Goal: Task Accomplishment & Management: Use online tool/utility

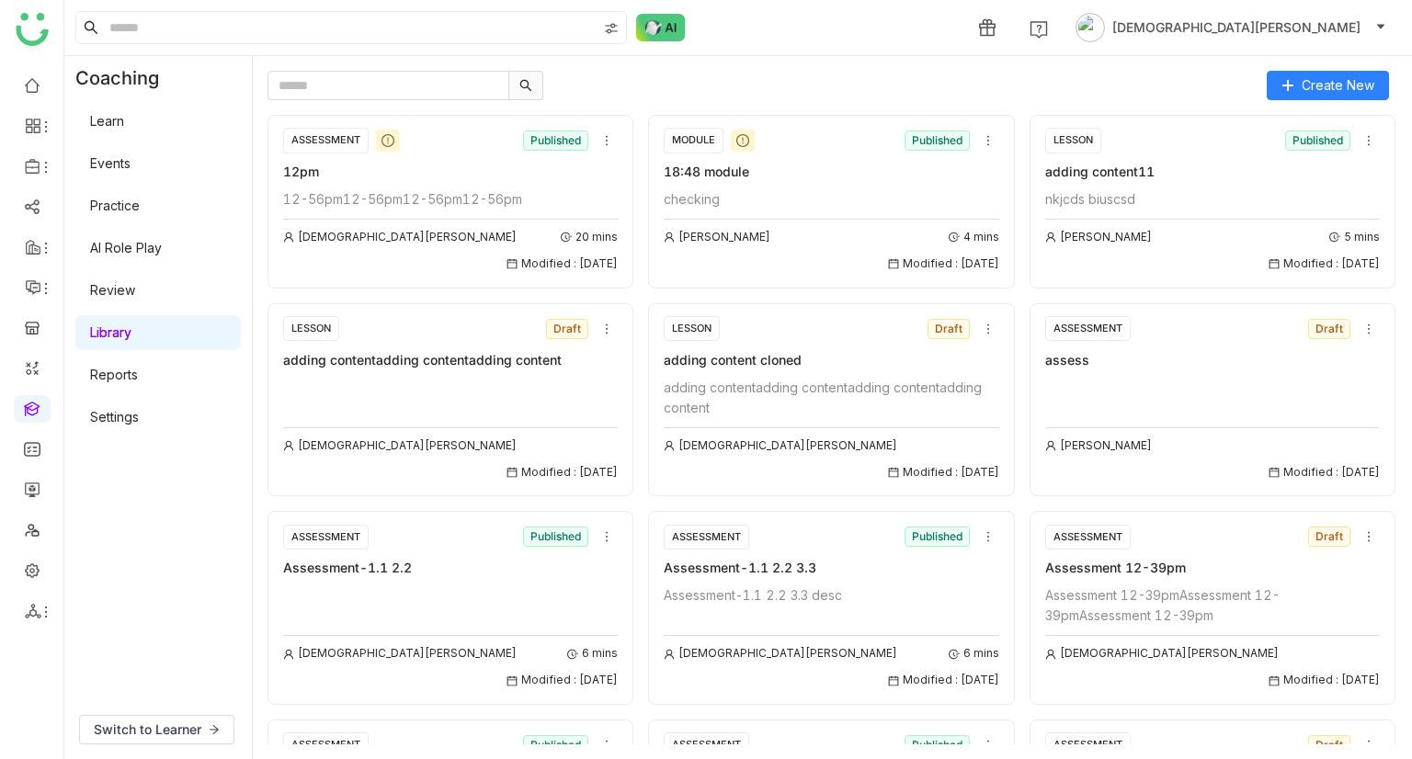
click at [457, 190] on div "12-56pm12-56pm12-56pm12-56pm" at bounding box center [450, 199] width 335 height 20
click at [441, 135] on div "ASSESSMENT Published" at bounding box center [450, 141] width 335 height 28
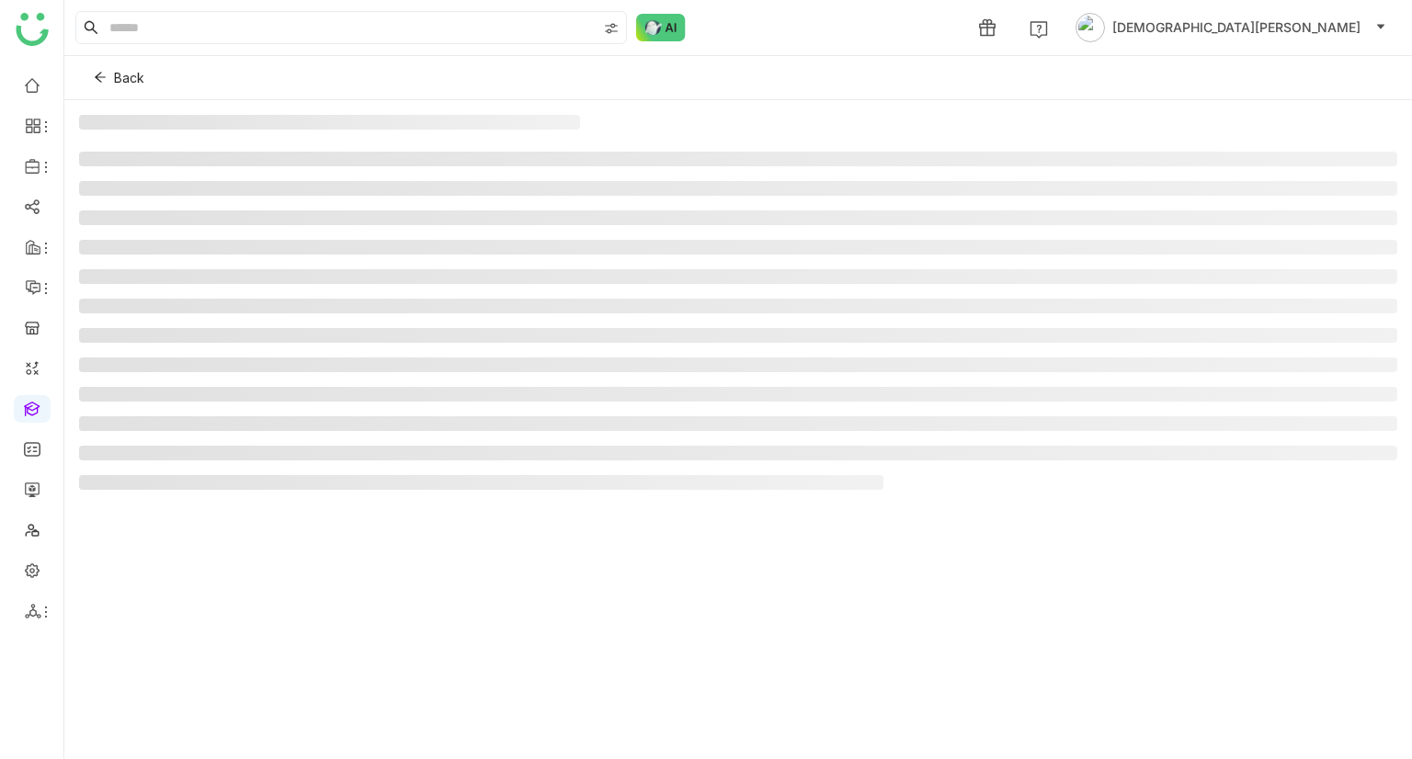
click at [405, 210] on li at bounding box center [738, 217] width 1318 height 15
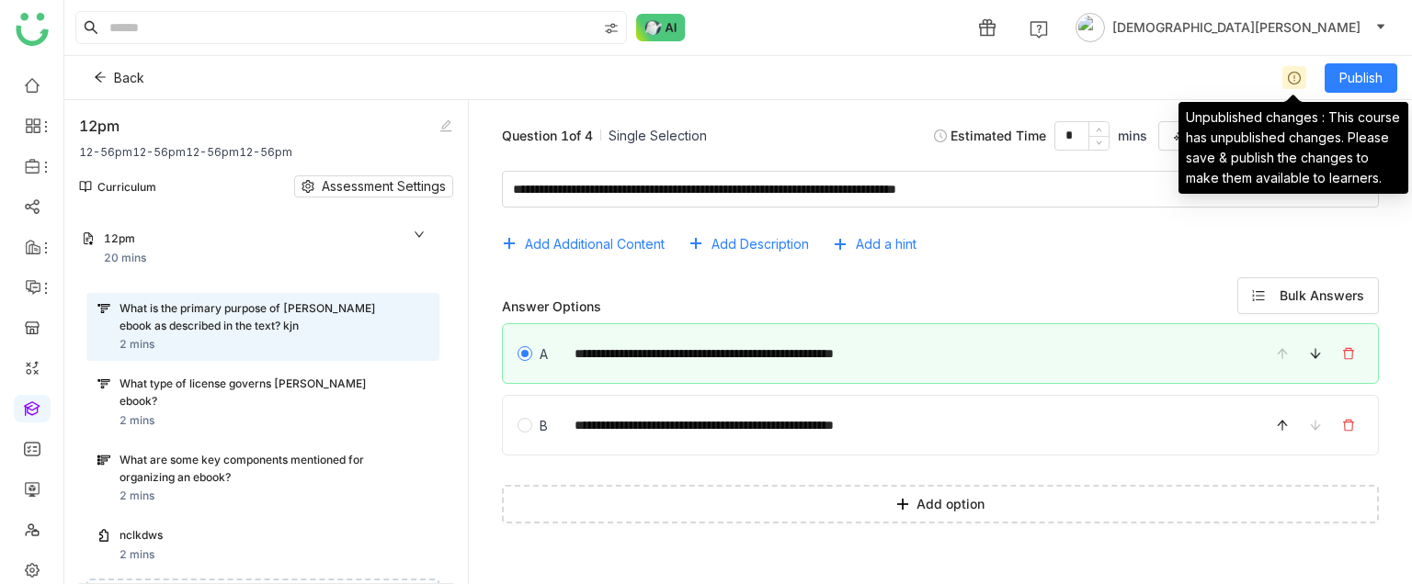
click at [1294, 69] on div at bounding box center [1294, 77] width 24 height 23
click at [1288, 80] on icon at bounding box center [1293, 78] width 13 height 13
